Goal: Task Accomplishment & Management: Manage account settings

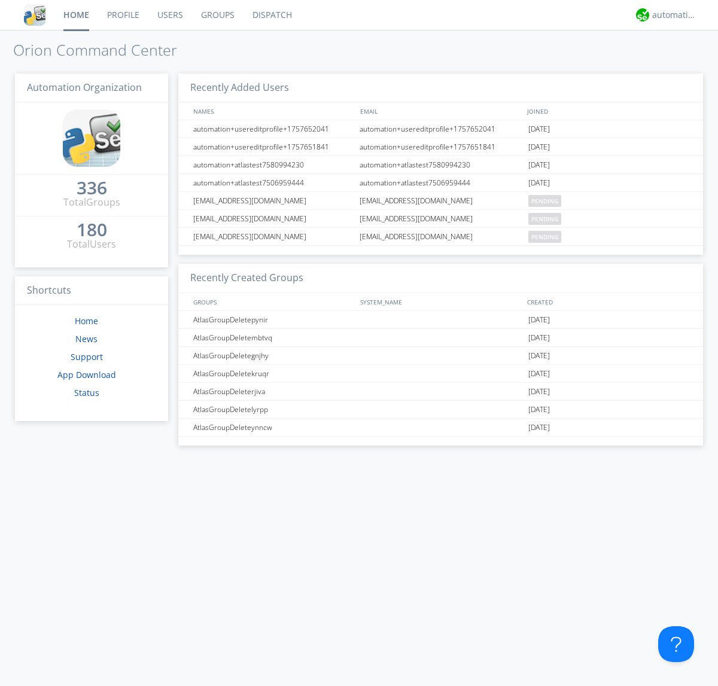
click at [217, 15] on link "Groups" at bounding box center [217, 15] width 51 height 30
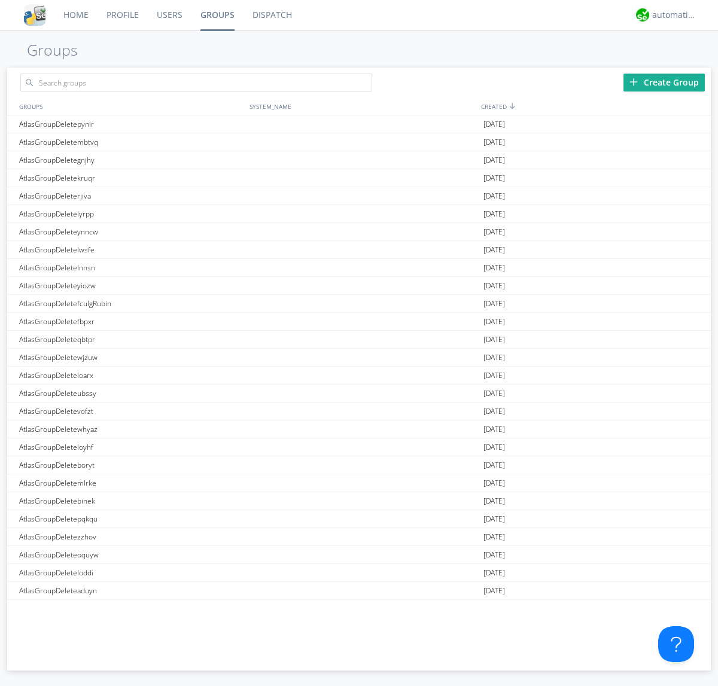
click at [664, 82] on div "Create Group" at bounding box center [664, 83] width 81 height 18
click at [217, 15] on link "Groups" at bounding box center [217, 15] width 52 height 30
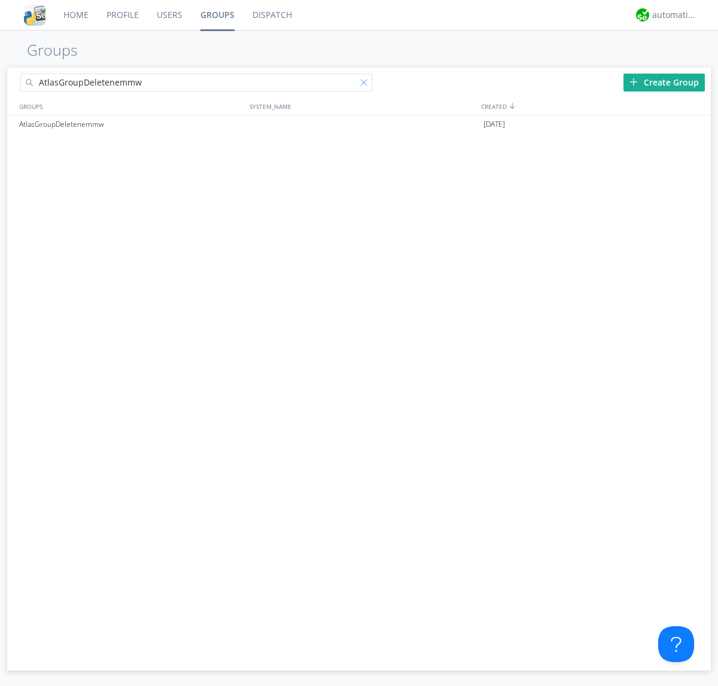
type input "AtlasGroupDeletenemmw"
click at [366, 84] on div at bounding box center [366, 85] width 12 height 12
type input "AtlasGroupDeletenemmw"
click at [131, 124] on div "AtlasGroupDeletenemmw" at bounding box center [131, 124] width 230 height 18
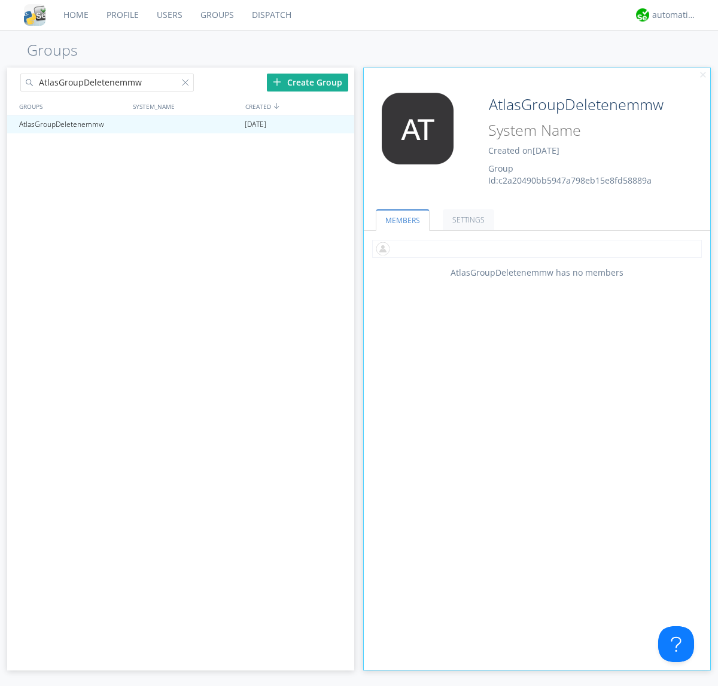
click at [537, 248] on input "text" at bounding box center [537, 249] width 330 height 18
type input "automation+atlas0002"
click at [671, 15] on div "automation+atlas" at bounding box center [674, 15] width 45 height 12
